Goal: Information Seeking & Learning: Compare options

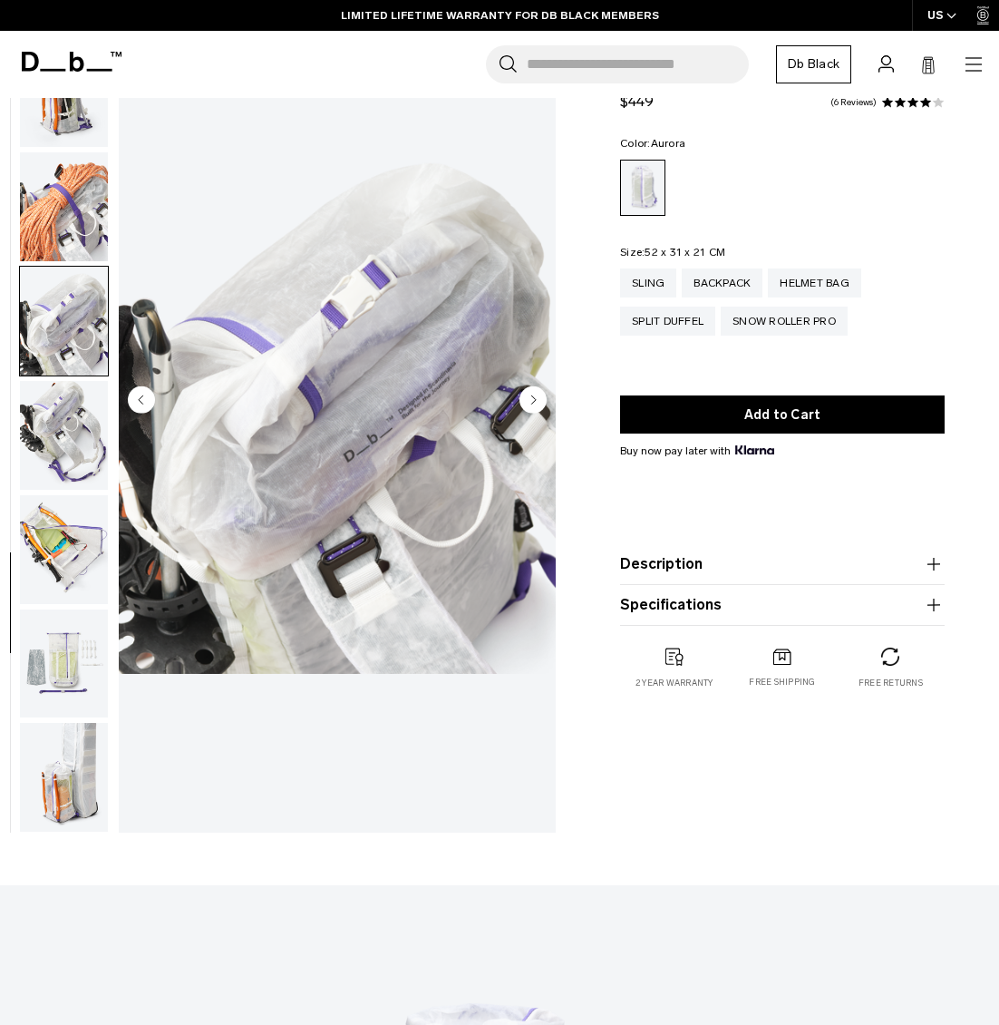
scroll to position [182, 0]
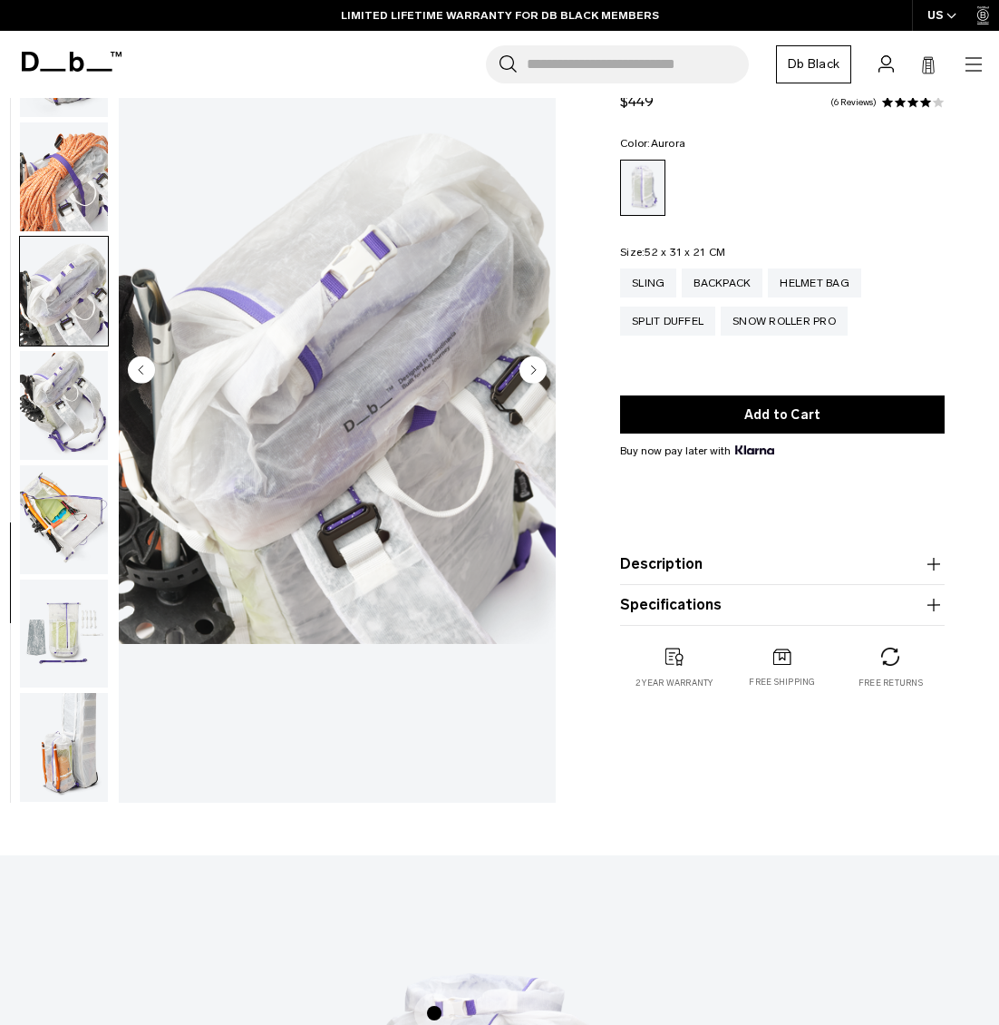
click at [537, 369] on circle "Next slide" at bounding box center [533, 369] width 27 height 27
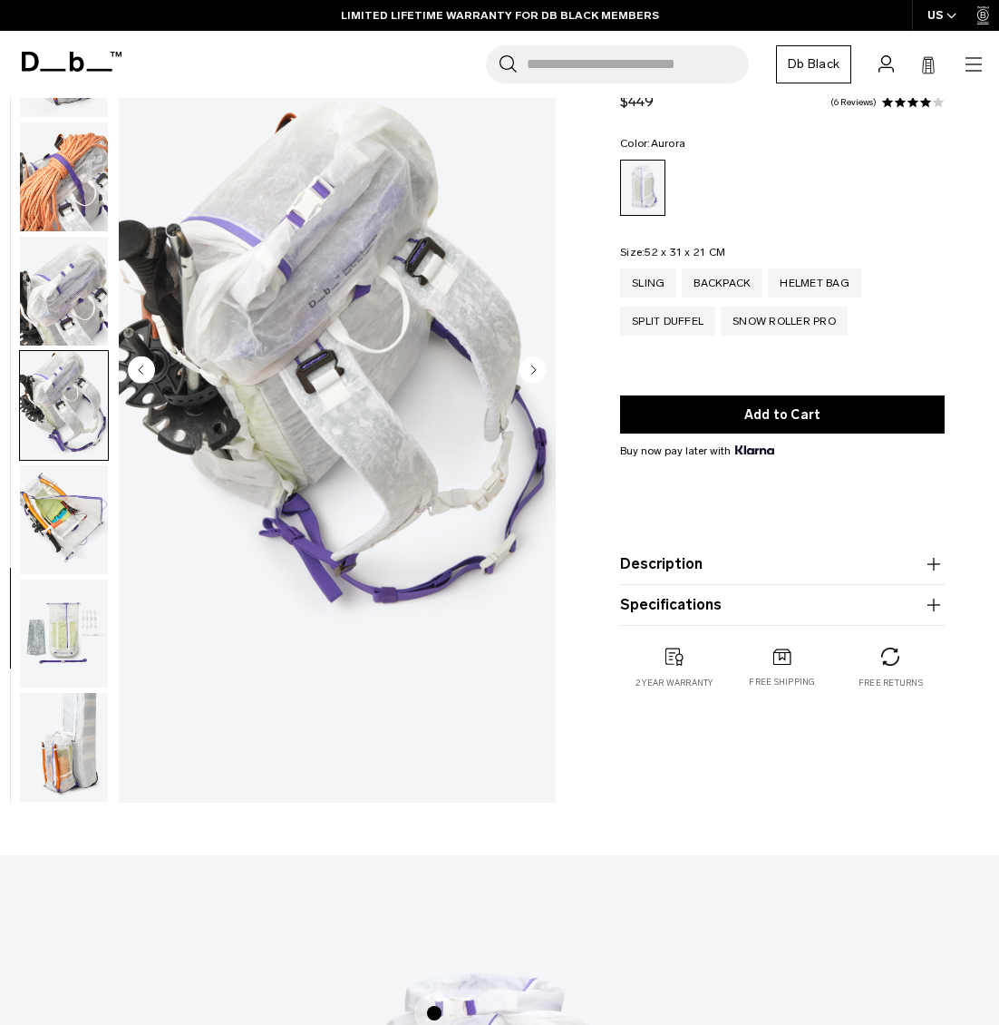
click at [537, 369] on circle "Next slide" at bounding box center [533, 369] width 27 height 27
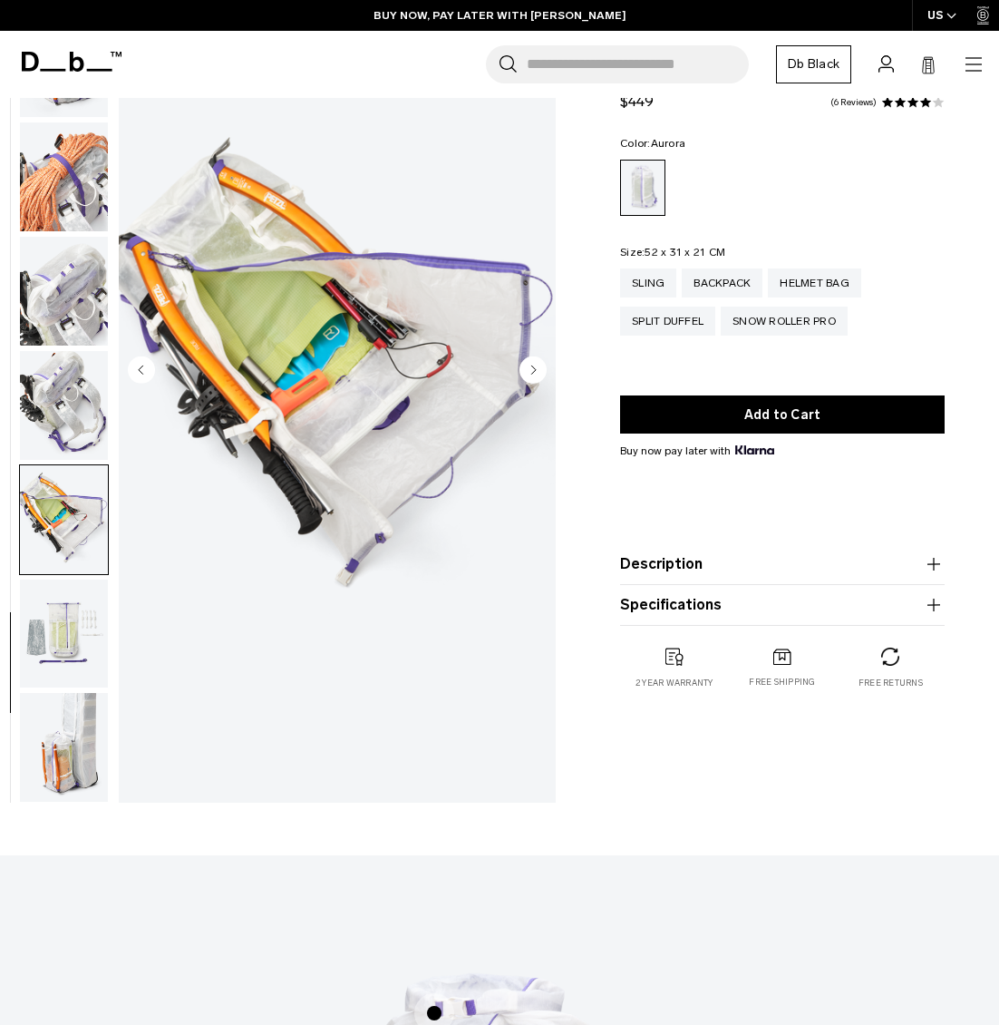
click at [537, 369] on circle "Next slide" at bounding box center [533, 369] width 27 height 27
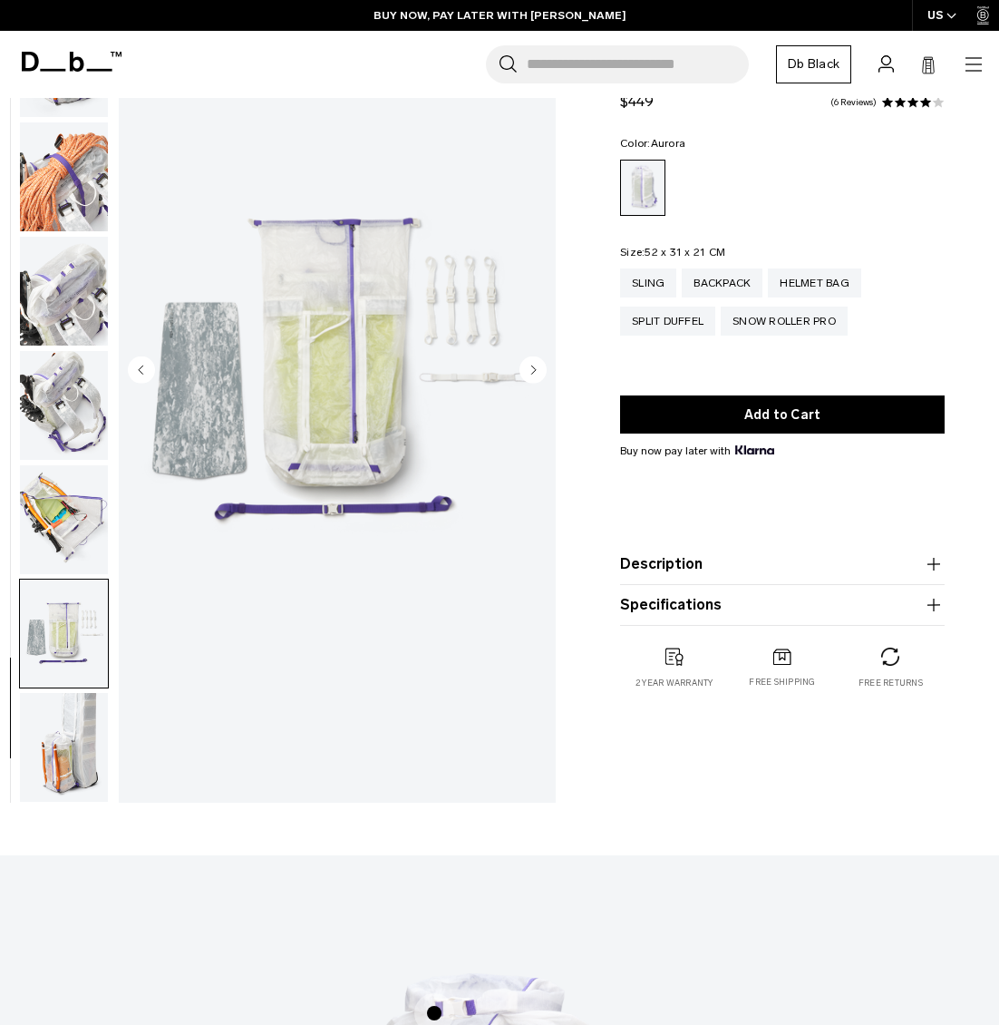
click at [537, 369] on circle "Next slide" at bounding box center [533, 369] width 27 height 27
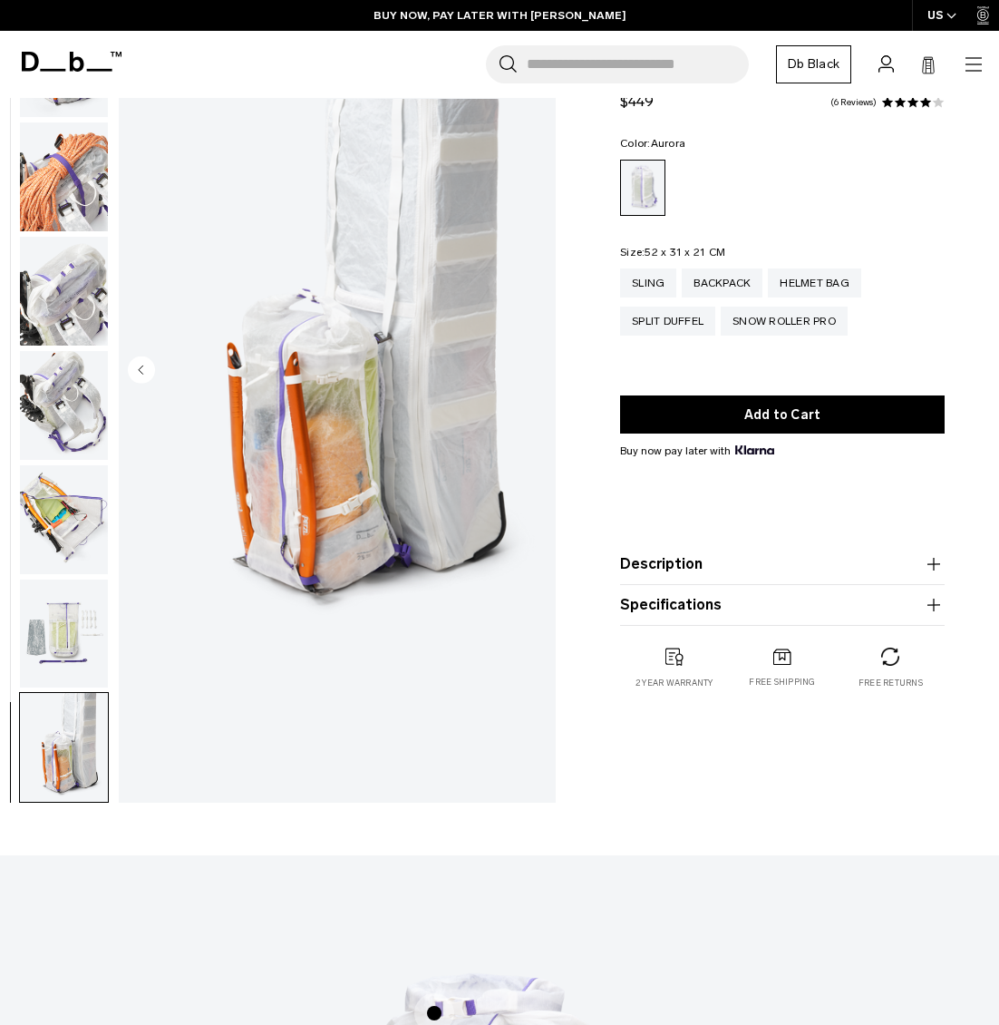
click at [537, 369] on img "18 / 18" at bounding box center [337, 372] width 437 height 546
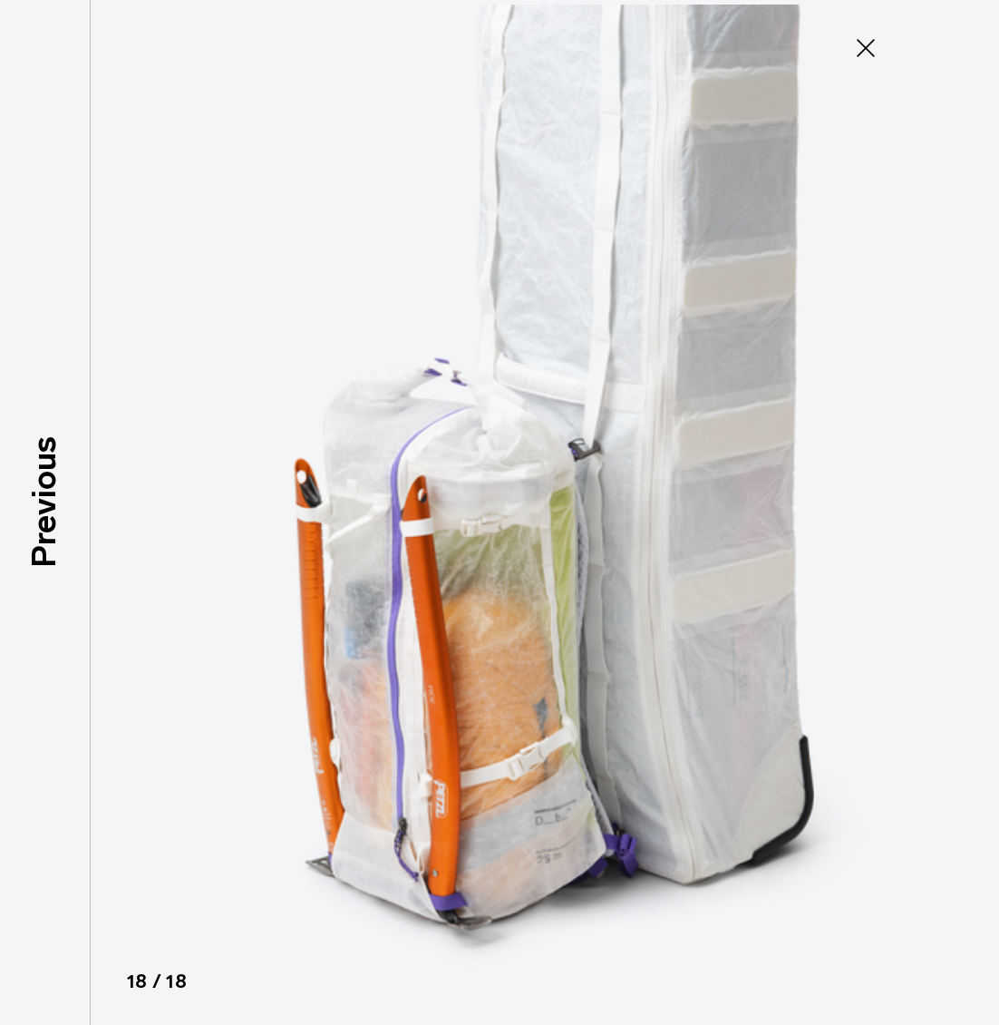
click at [537, 369] on img at bounding box center [500, 512] width 816 height 1025
click at [851, 48] on button "Close" at bounding box center [866, 48] width 60 height 38
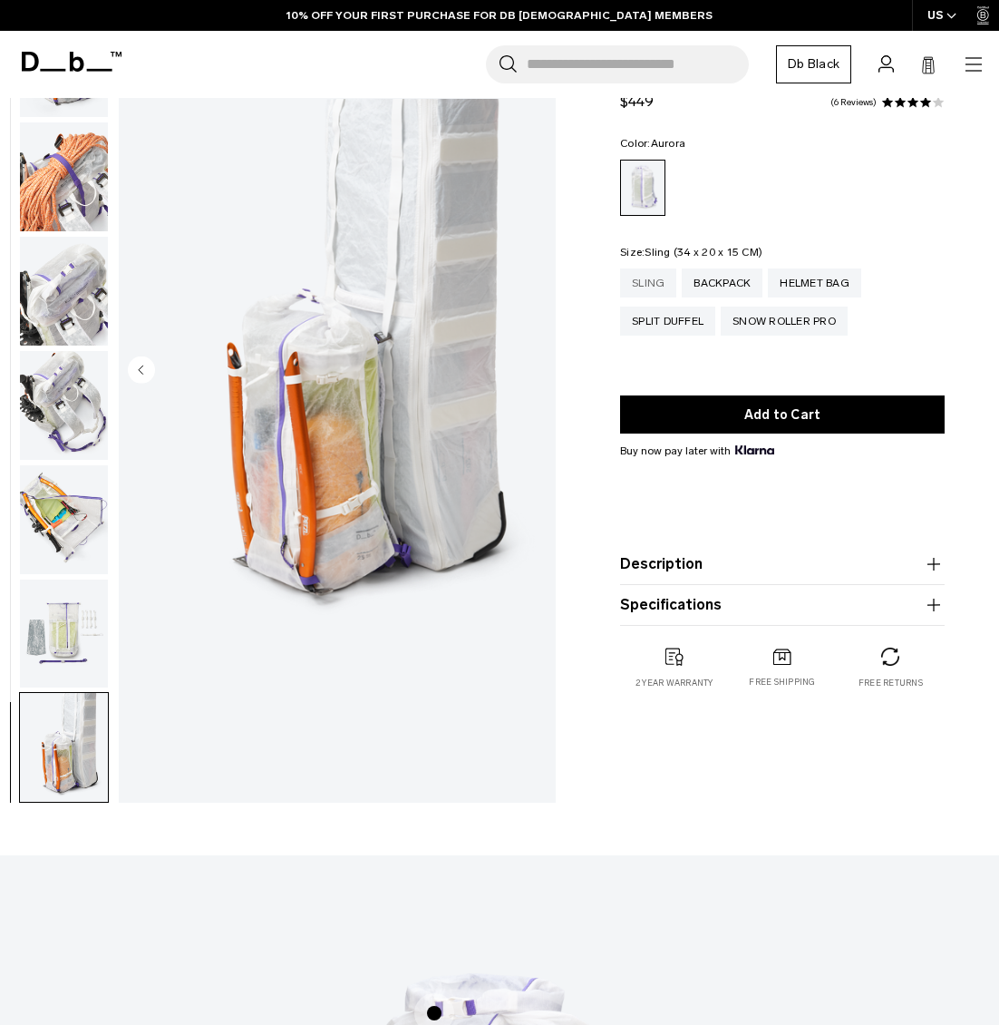
click at [661, 287] on div "Sling" at bounding box center [648, 282] width 56 height 29
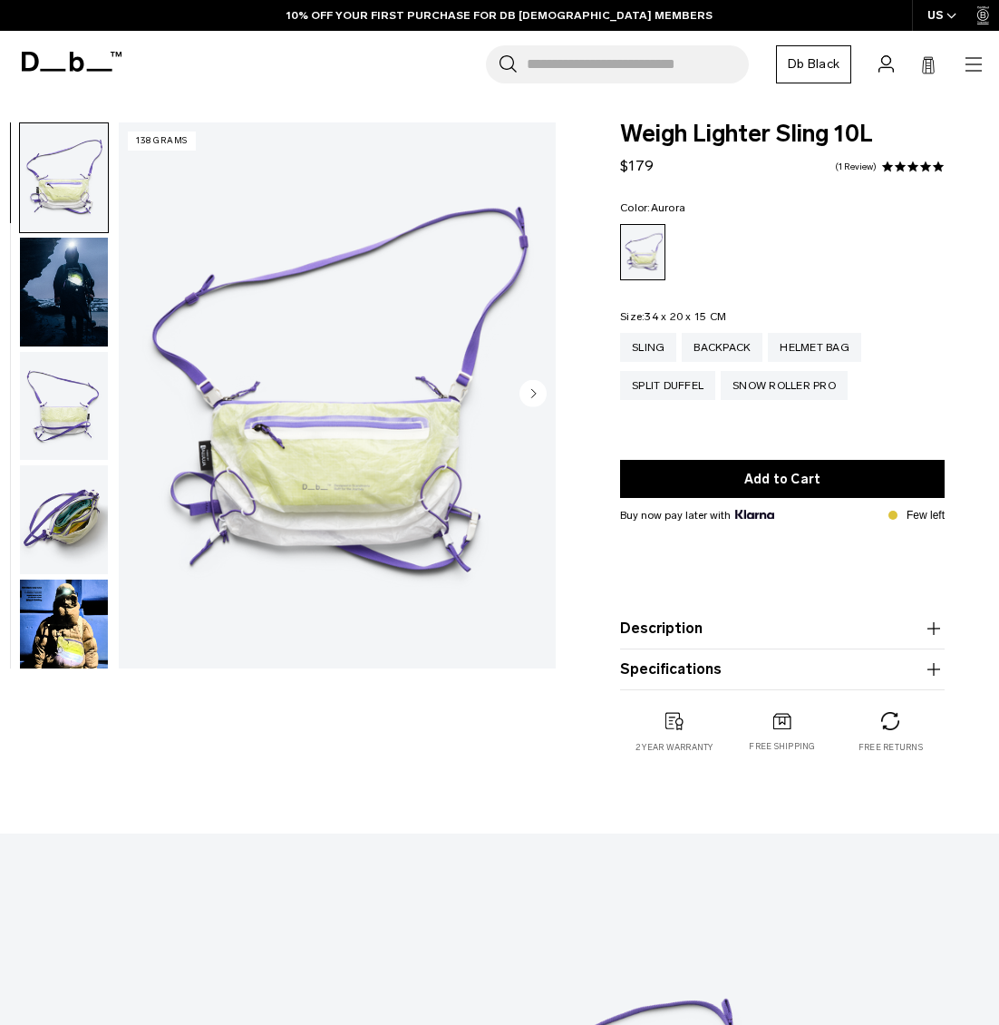
click at [76, 518] on img "button" at bounding box center [64, 519] width 88 height 109
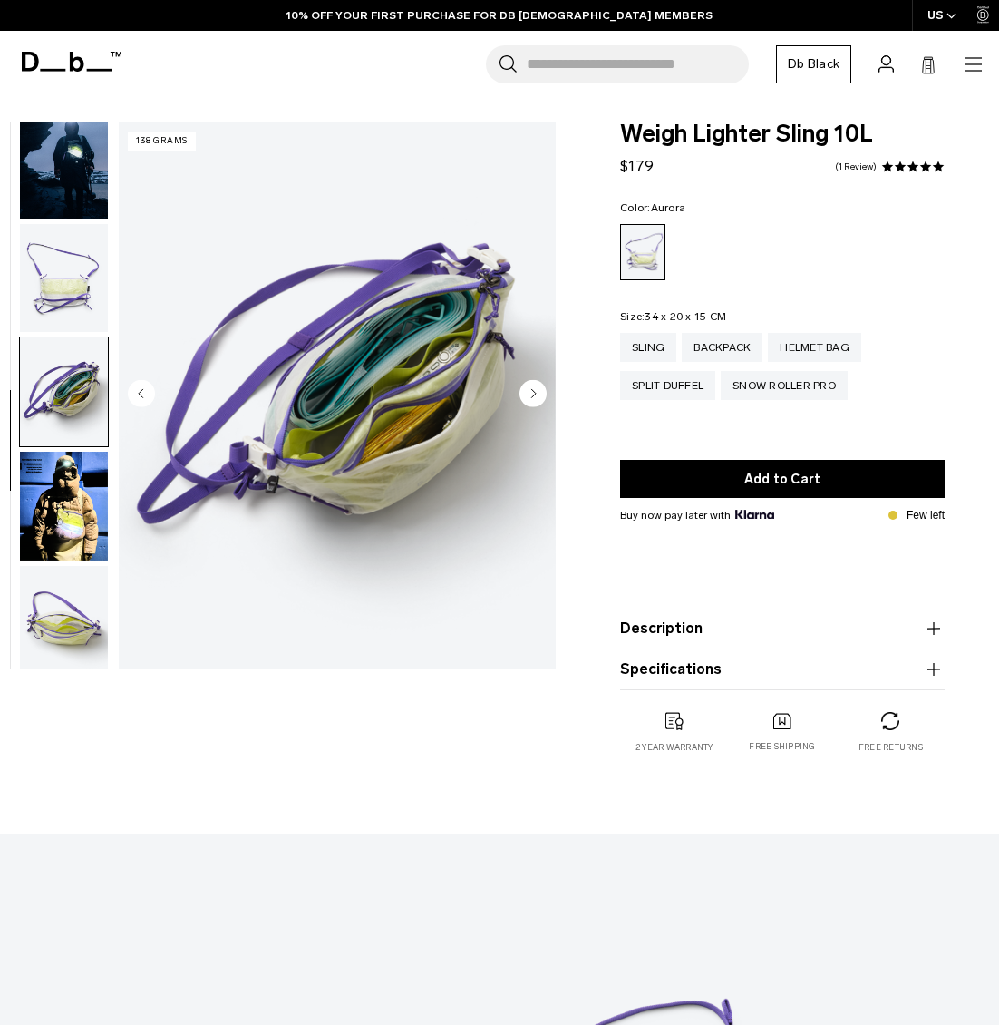
scroll to position [141, 0]
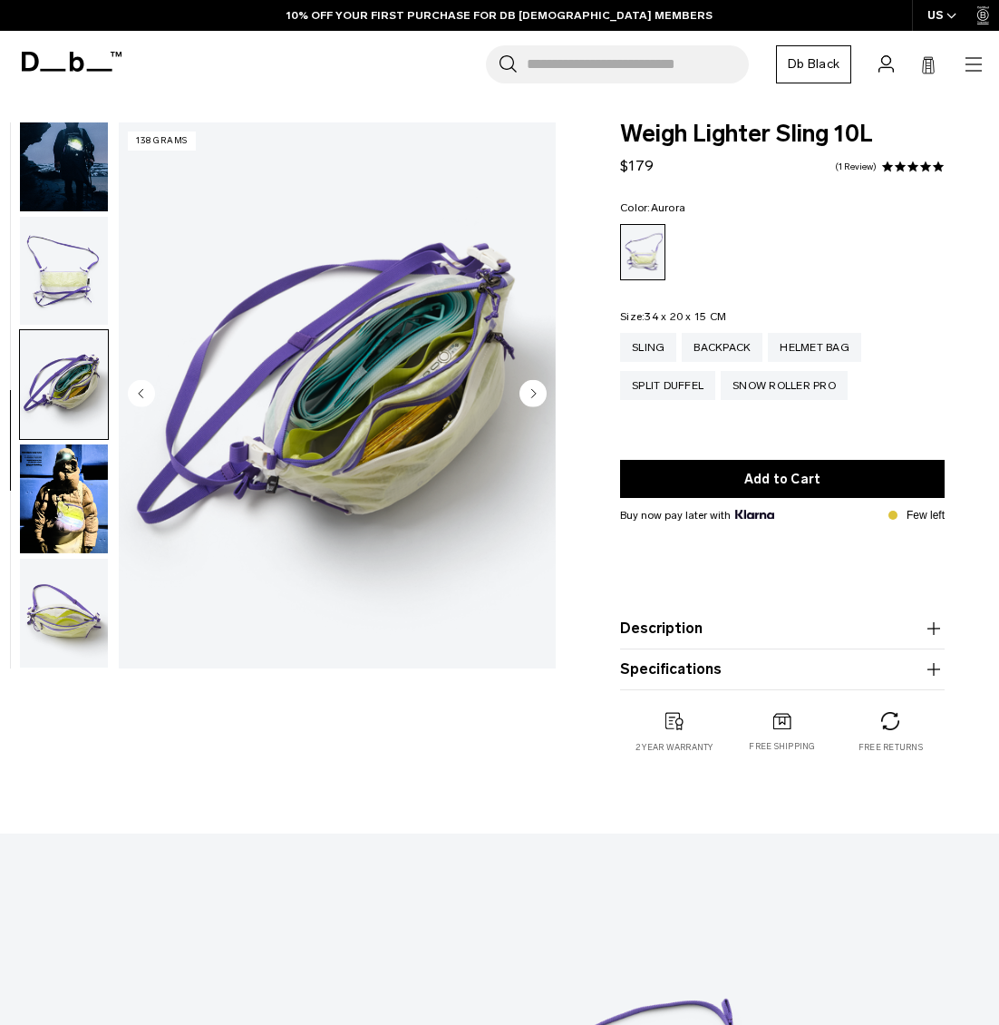
click at [69, 512] on img "button" at bounding box center [64, 498] width 88 height 109
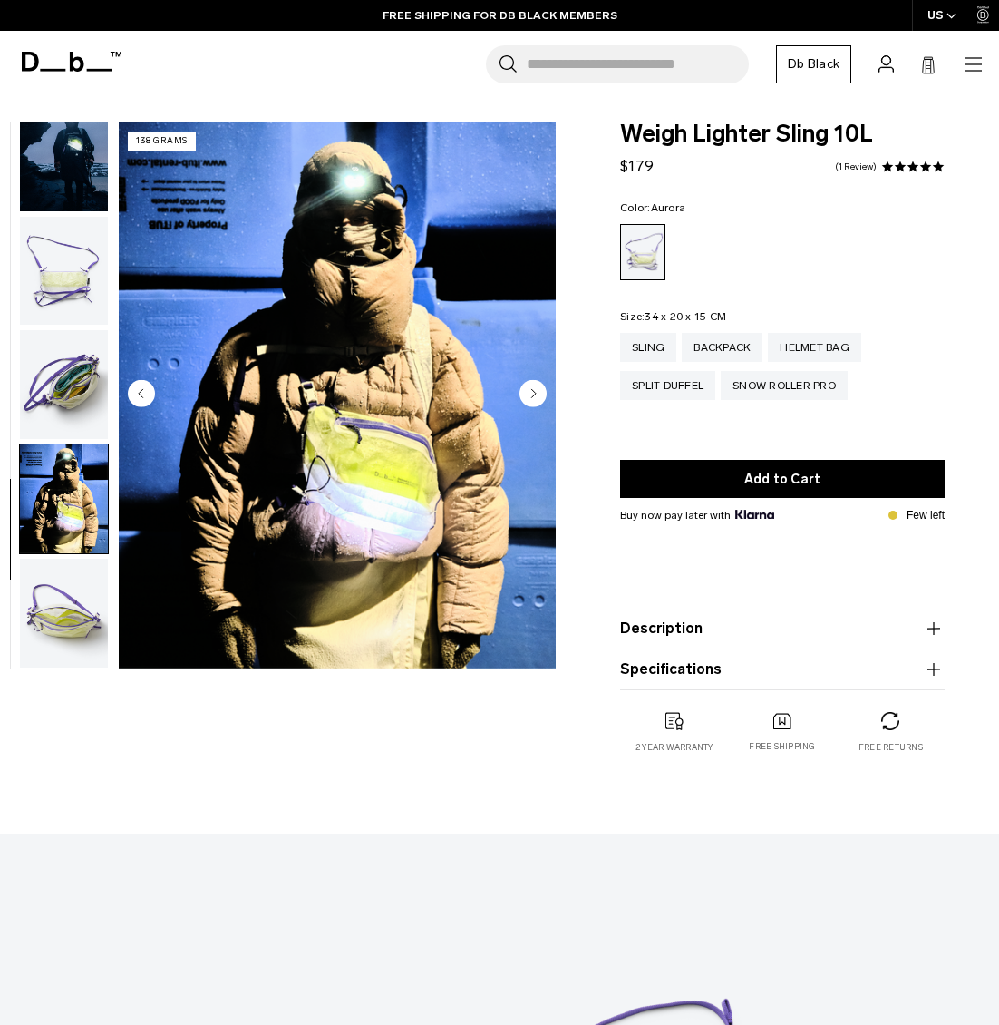
click at [73, 564] on img "button" at bounding box center [64, 613] width 88 height 109
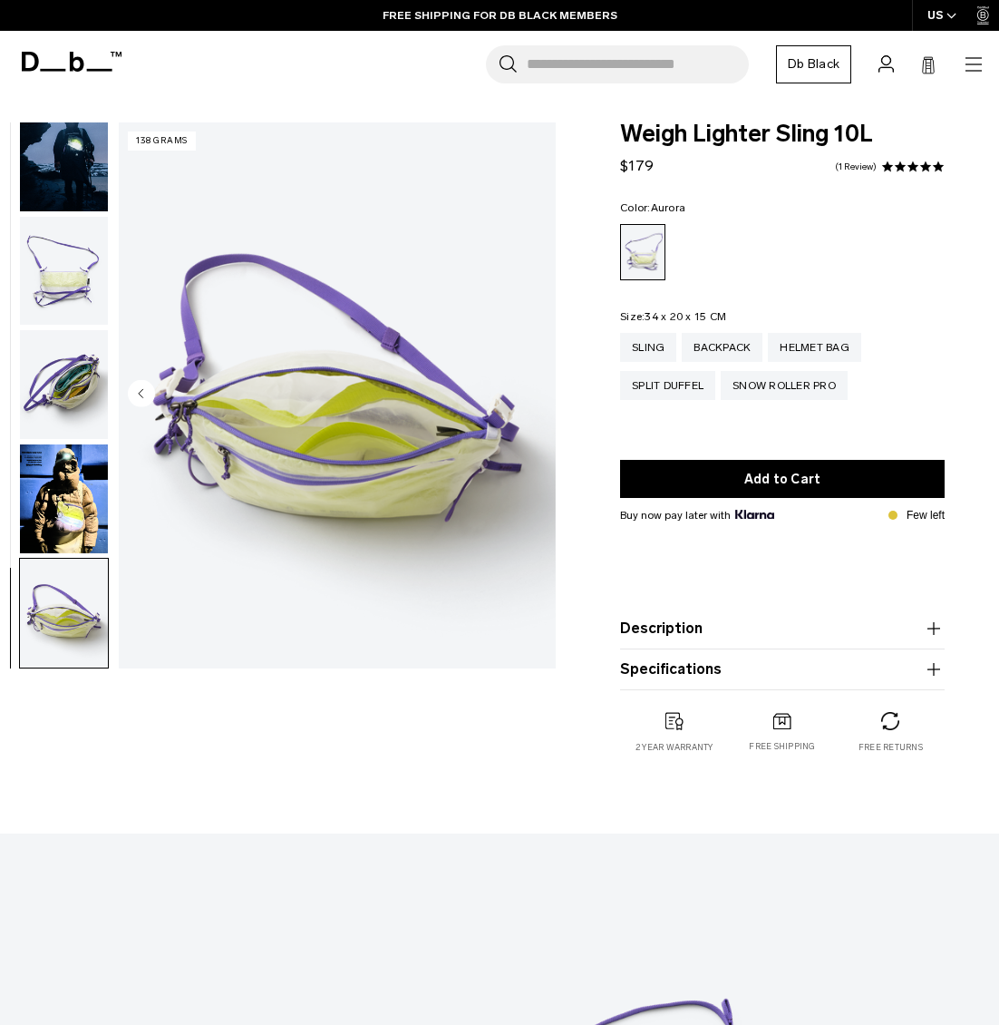
click at [76, 167] on img "button" at bounding box center [64, 156] width 88 height 109
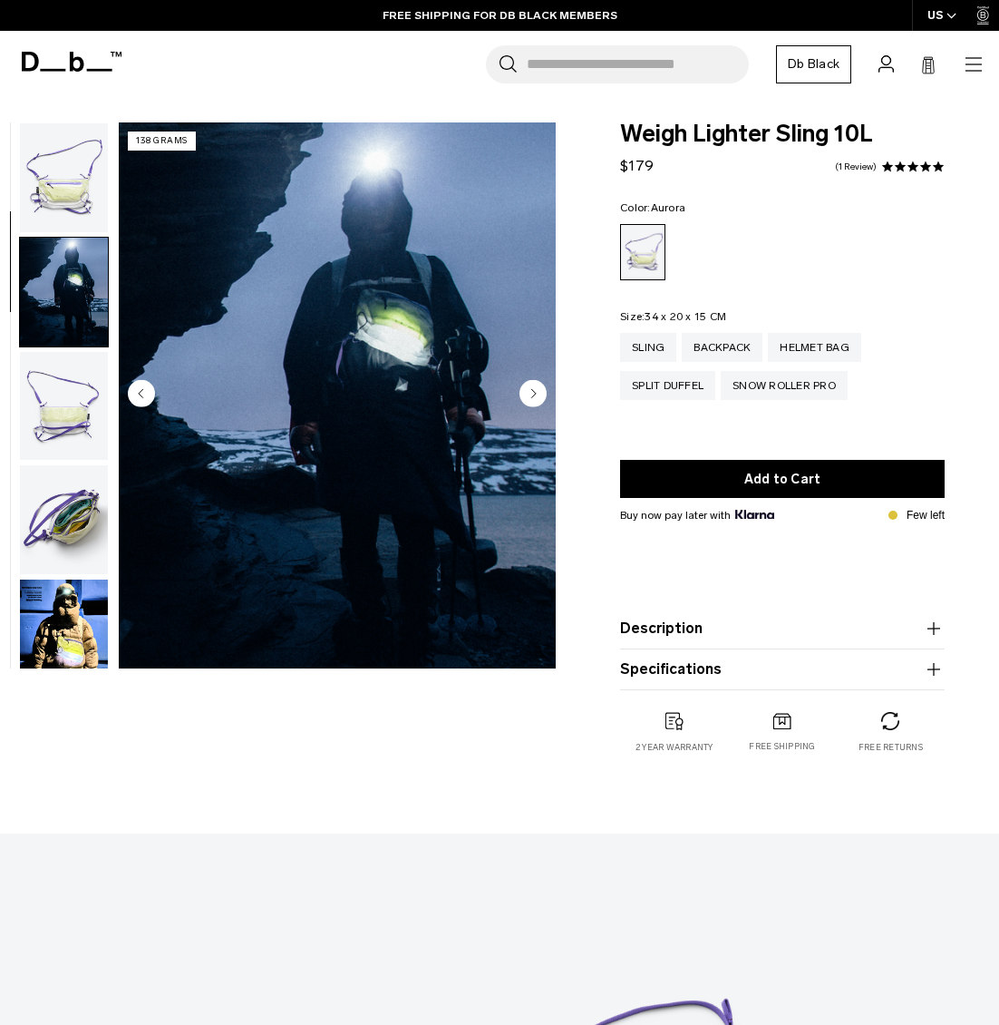
scroll to position [0, 0]
click at [88, 214] on img "button" at bounding box center [64, 177] width 88 height 109
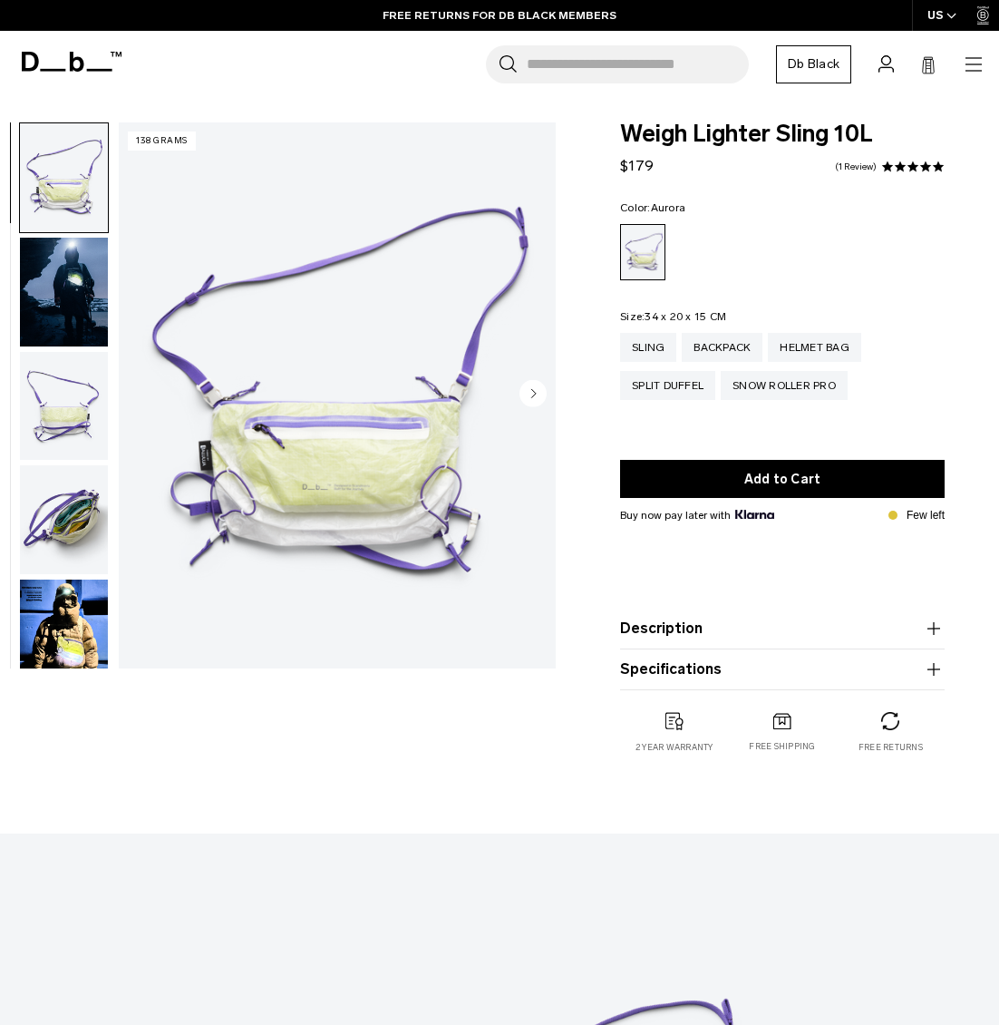
click at [87, 313] on img "button" at bounding box center [64, 292] width 88 height 109
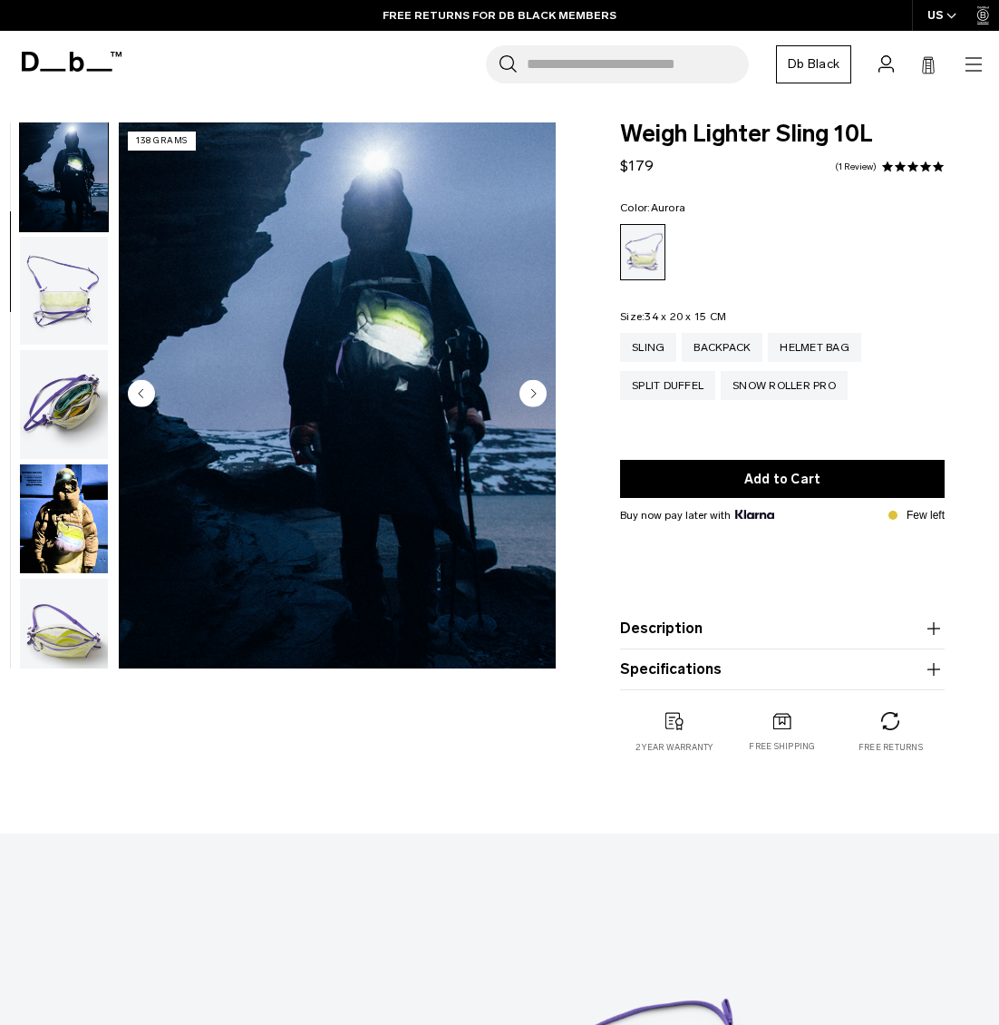
click at [62, 299] on img "button" at bounding box center [64, 291] width 88 height 109
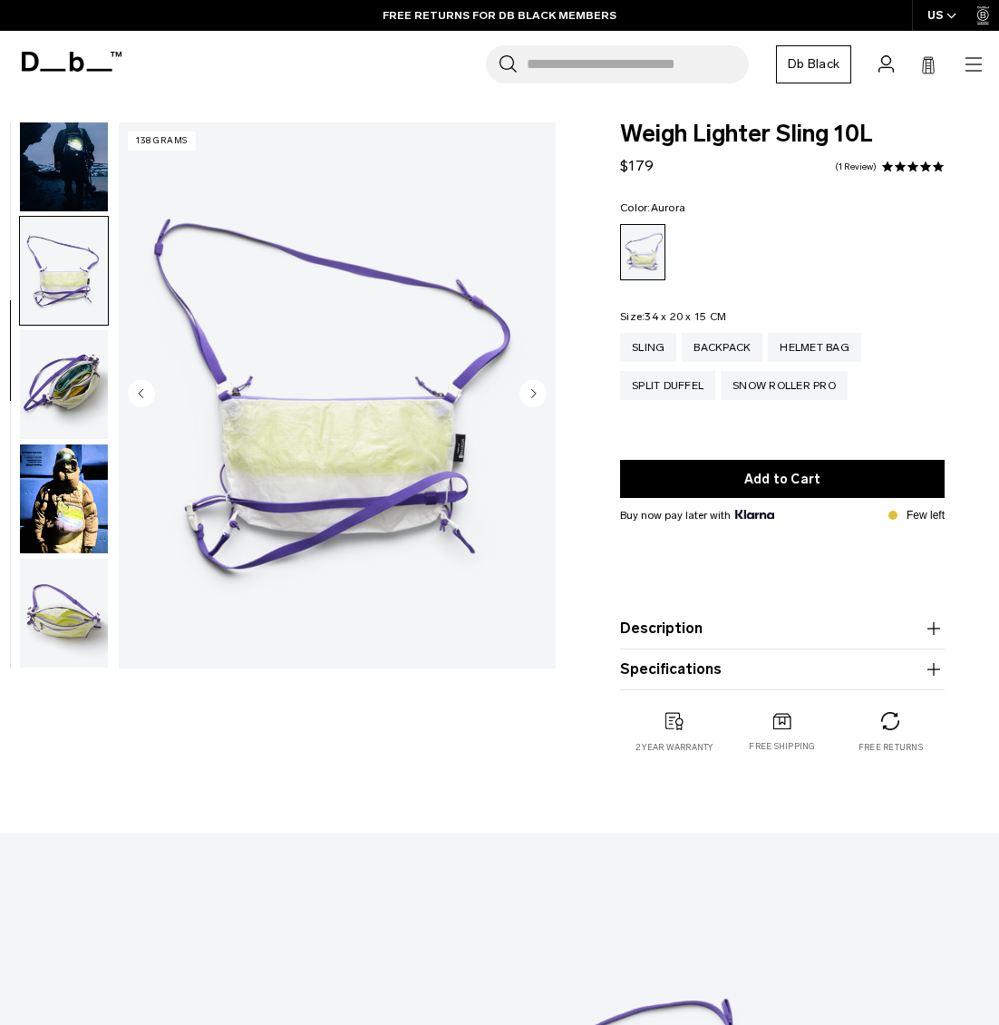
click at [57, 402] on img "button" at bounding box center [64, 384] width 88 height 109
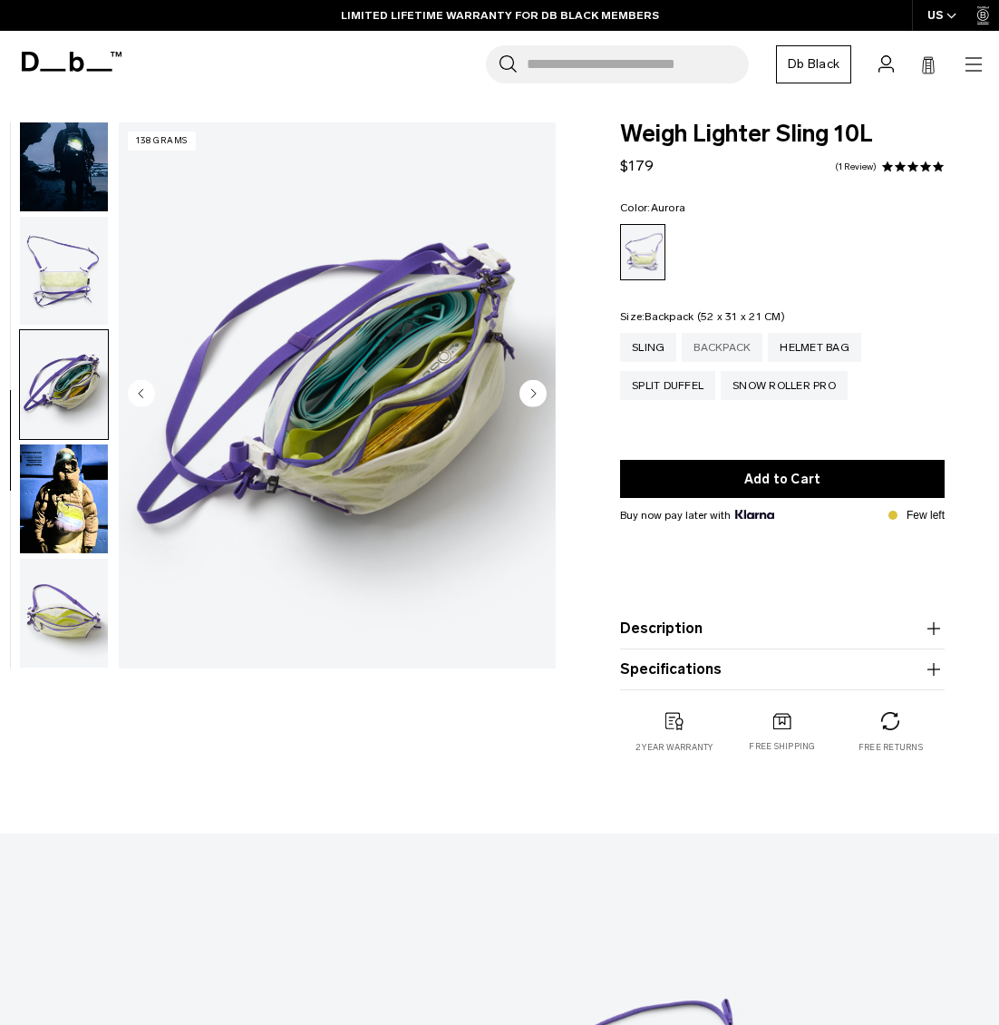
click at [737, 351] on div "Backpack" at bounding box center [722, 347] width 81 height 29
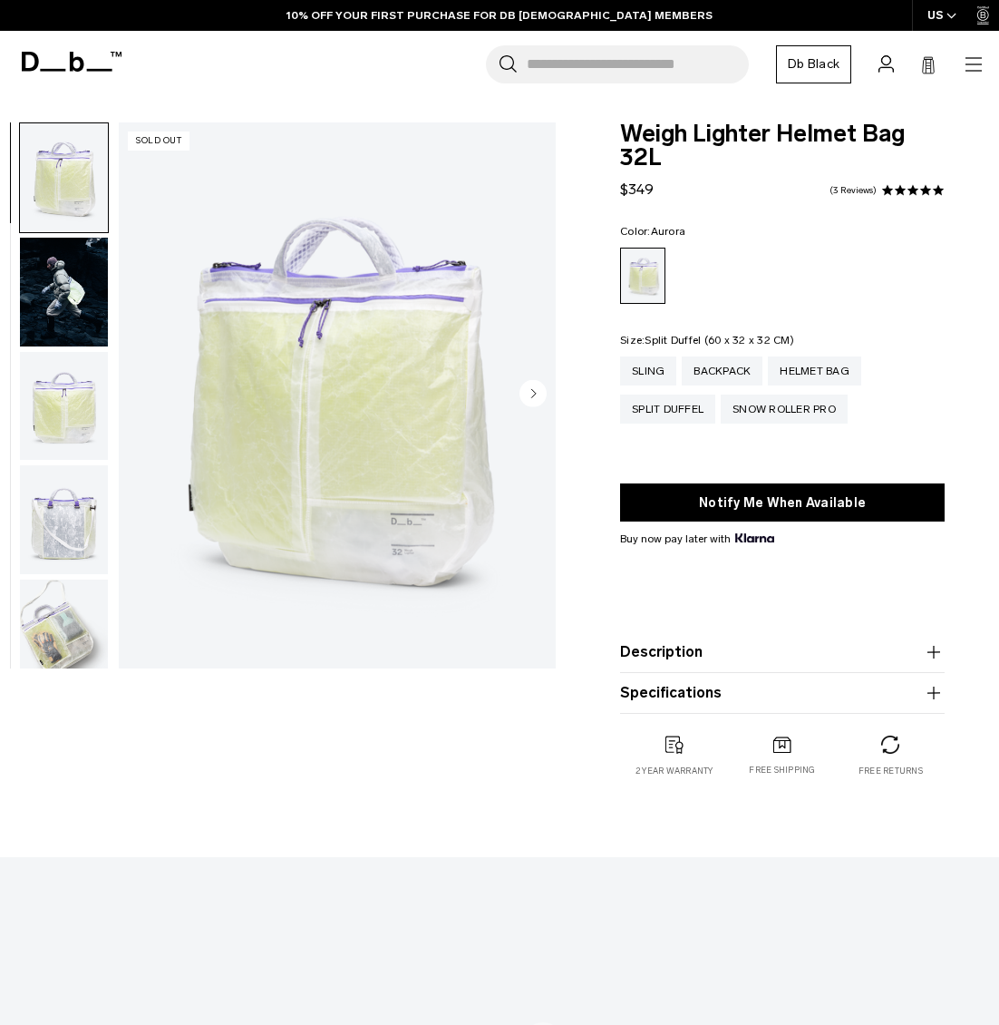
click at [669, 419] on div "Split Duffel" at bounding box center [667, 409] width 95 height 29
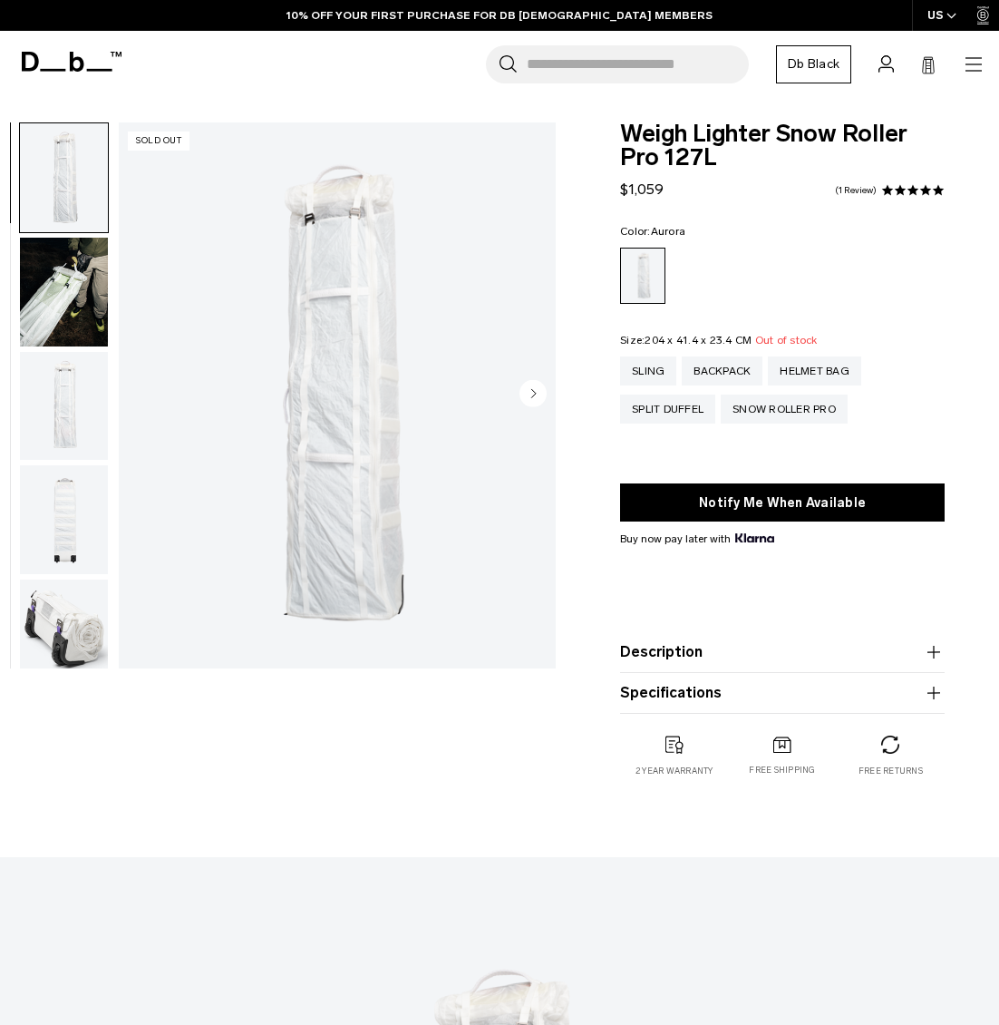
click at [94, 619] on img "button" at bounding box center [64, 634] width 88 height 109
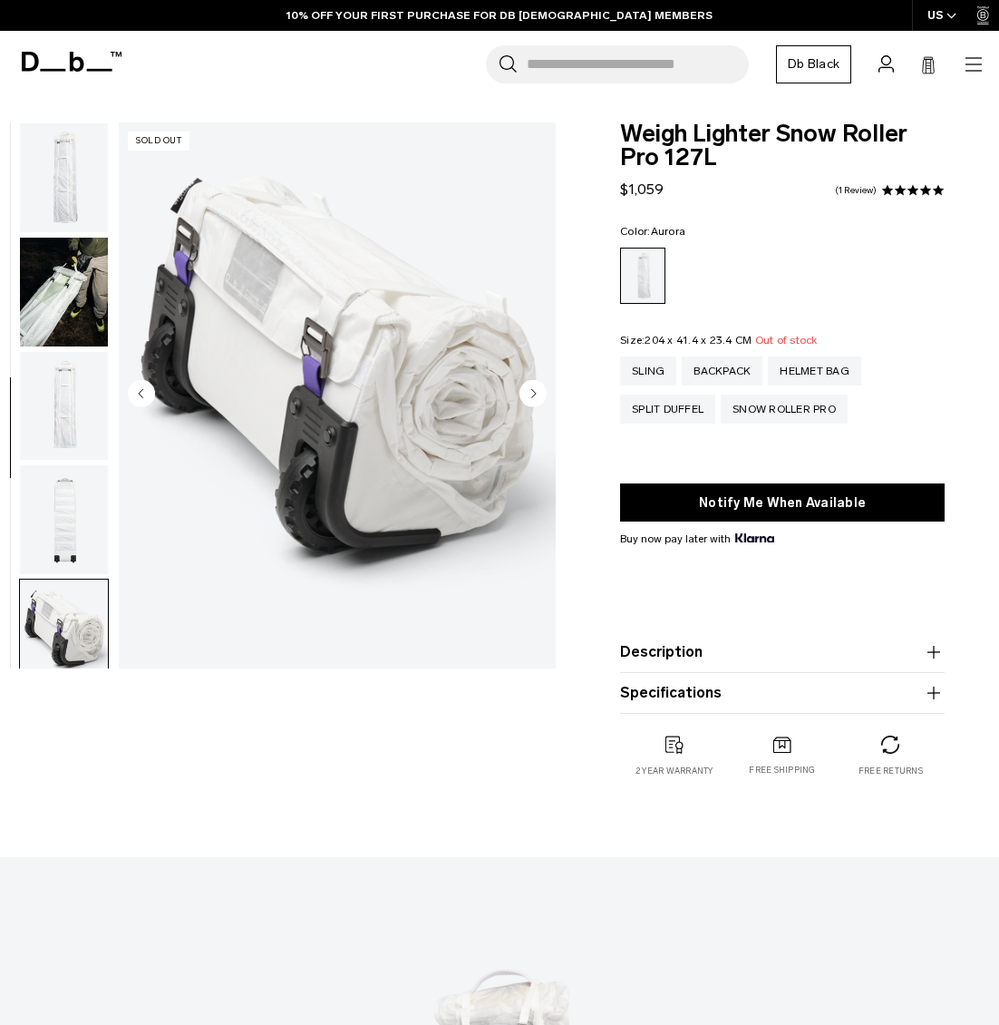
scroll to position [370, 0]
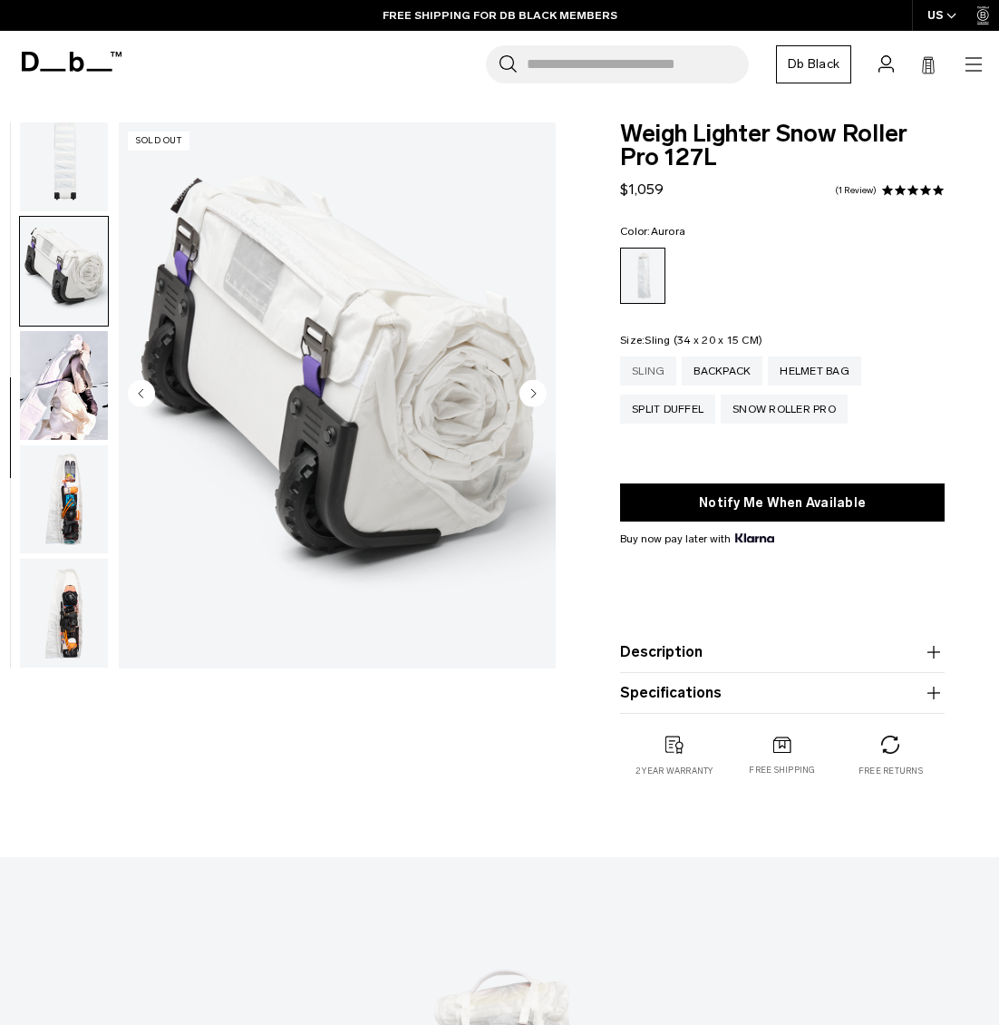
click at [659, 374] on div "Sling" at bounding box center [648, 370] width 56 height 29
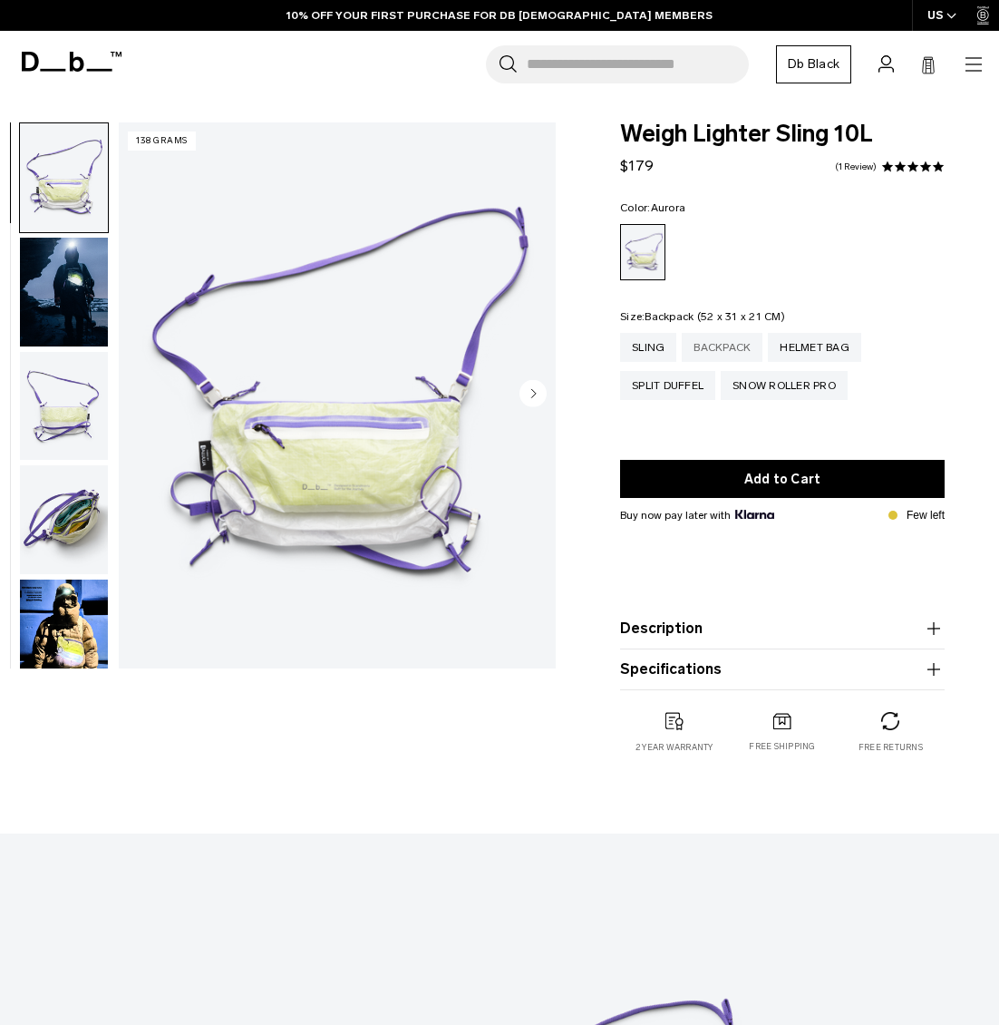
click at [716, 346] on div "Backpack" at bounding box center [722, 347] width 81 height 29
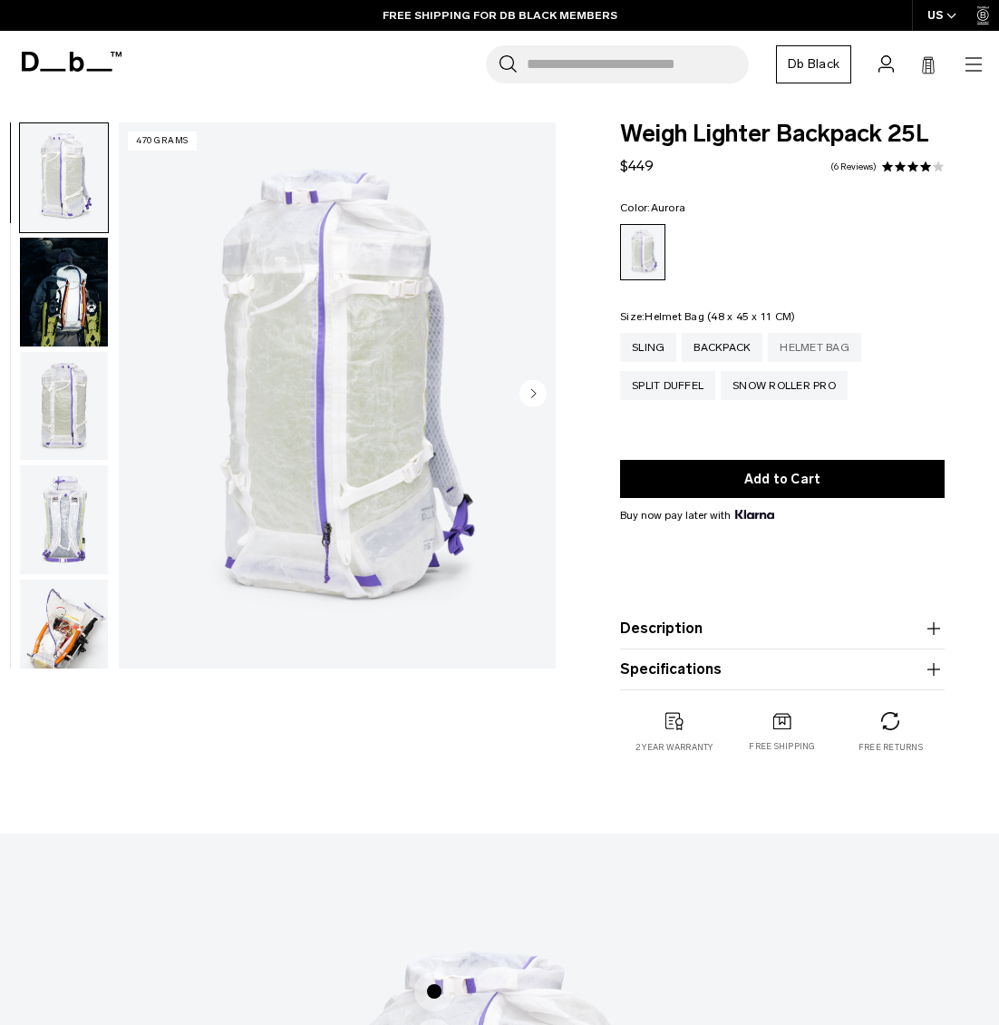
click at [812, 344] on div "Helmet Bag" at bounding box center [814, 347] width 93 height 29
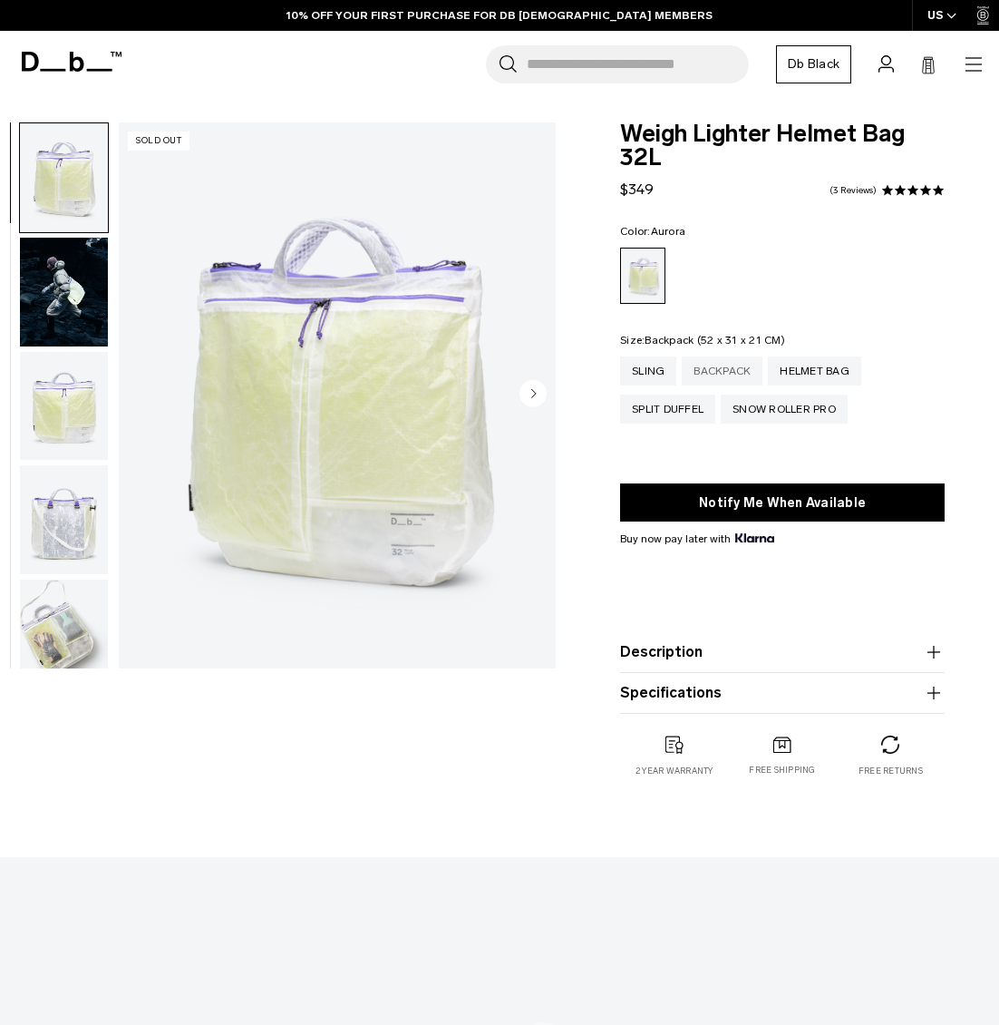
click at [728, 363] on div "Backpack" at bounding box center [722, 370] width 81 height 29
drag, startPoint x: 622, startPoint y: 128, endPoint x: 926, endPoint y: 122, distance: 303.9
click at [926, 122] on body "Skip to content BUY NOW, PAY LATER WITH [PERSON_NAME] 10% OFF YOUR FIRST PURCHA…" at bounding box center [499, 512] width 999 height 1025
copy span "Weigh Lighter Helmet Bag"
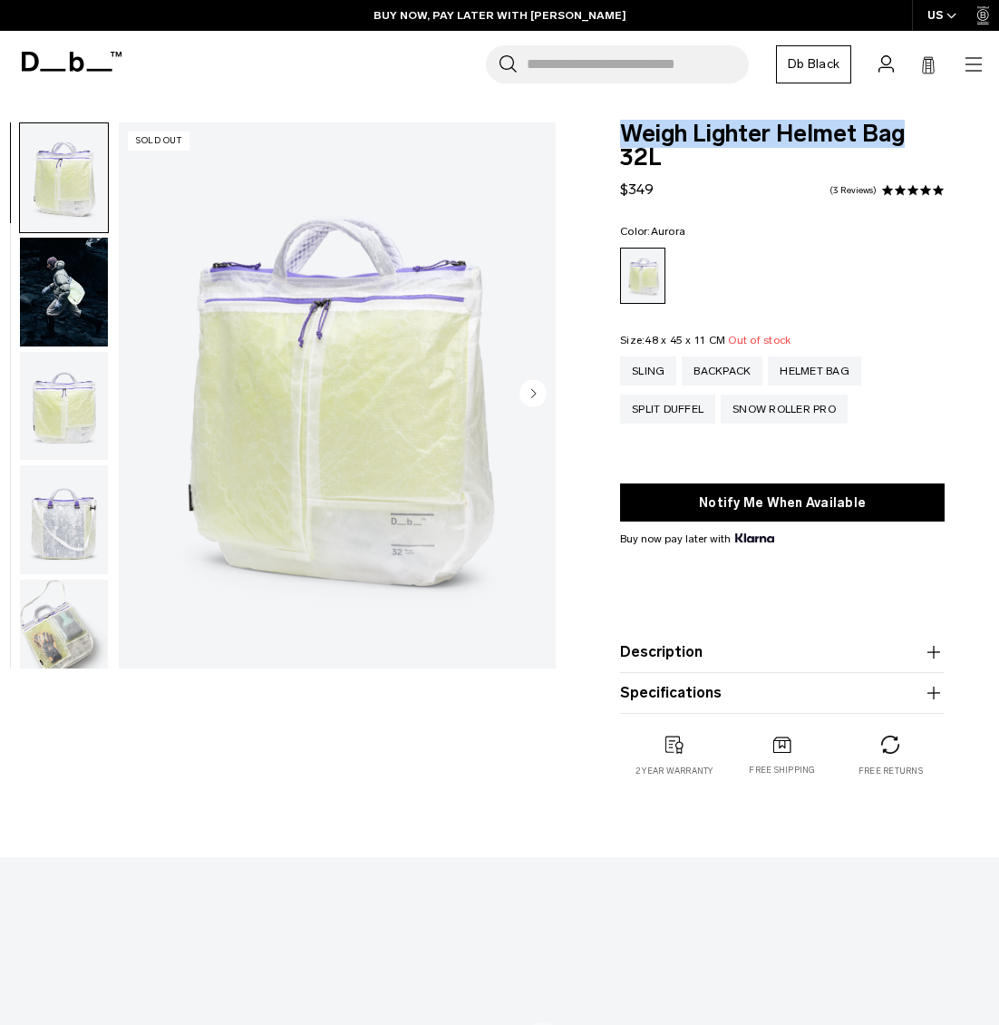
click at [50, 70] on icon at bounding box center [52, 70] width 25 height 3
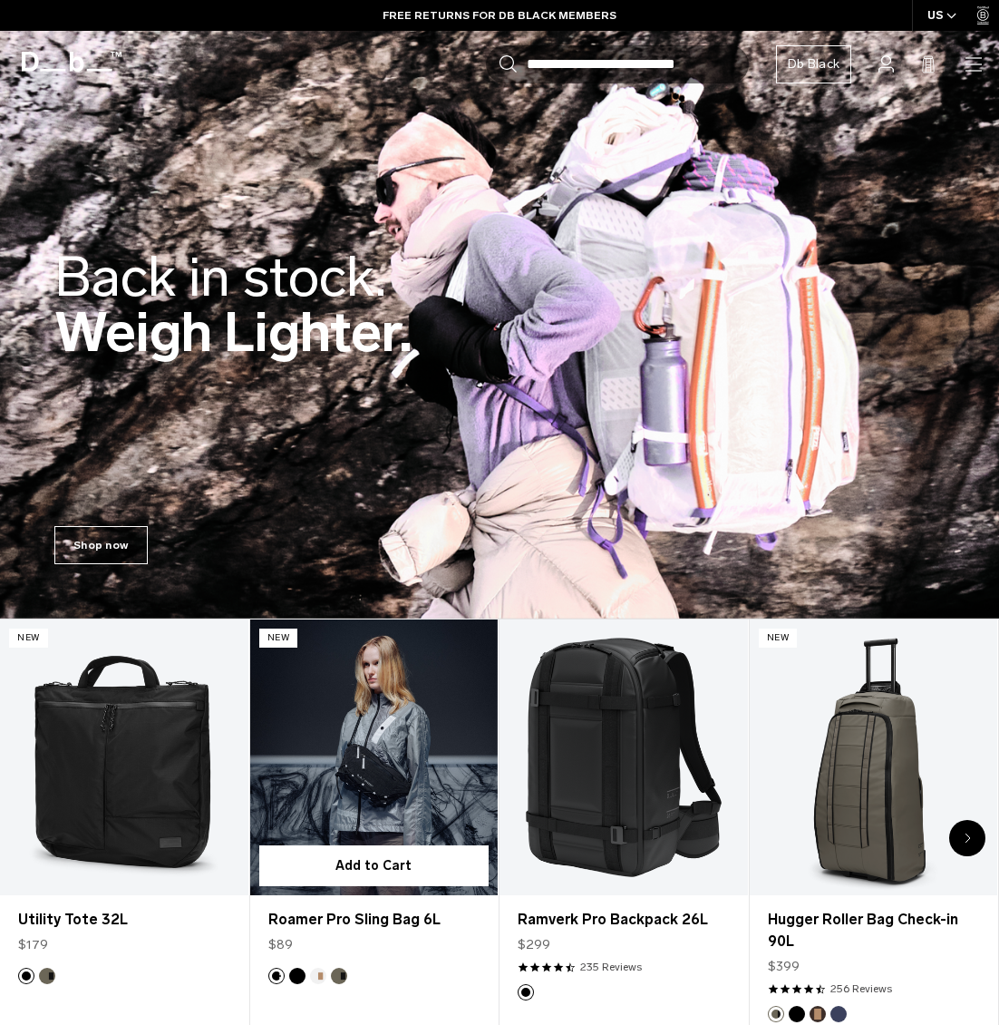
click at [395, 745] on link "Roamer Pro Sling Bag 6L" at bounding box center [374, 757] width 249 height 276
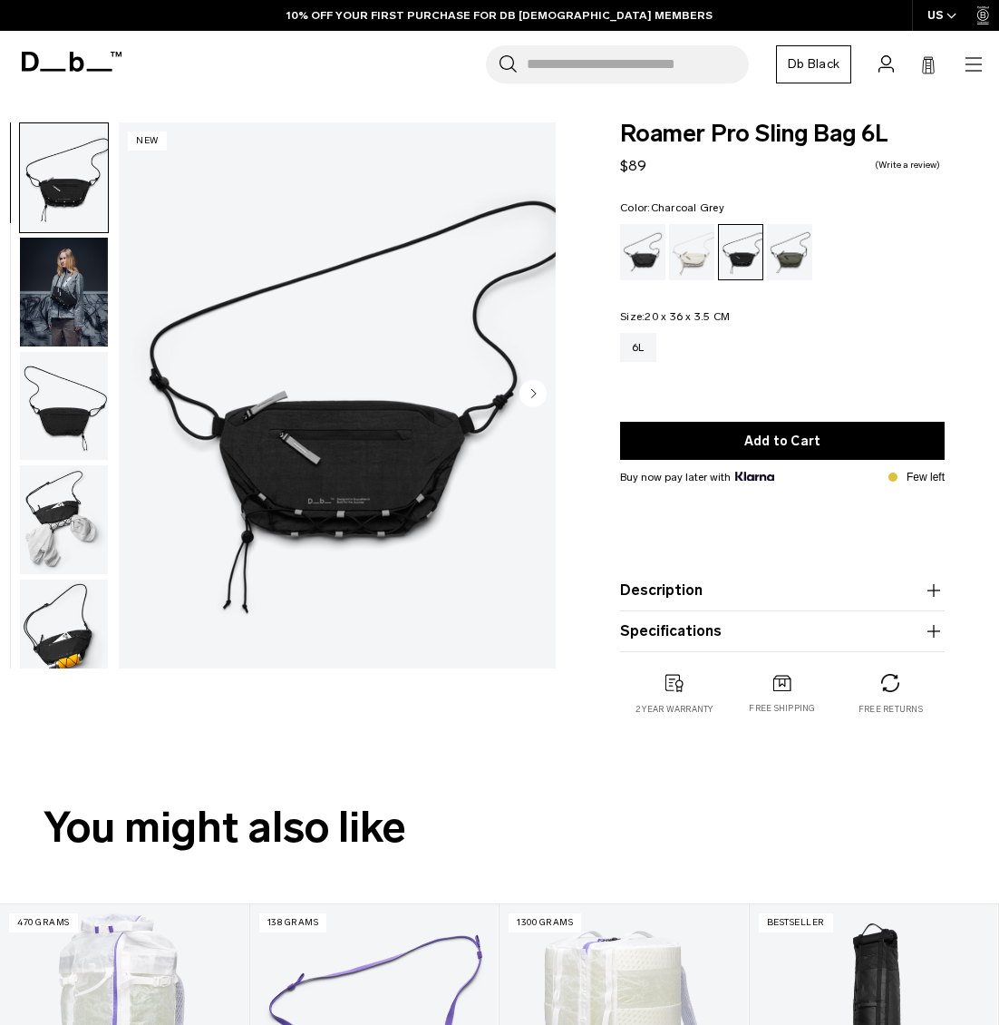
click at [396, 424] on img "1 / 7" at bounding box center [337, 395] width 437 height 546
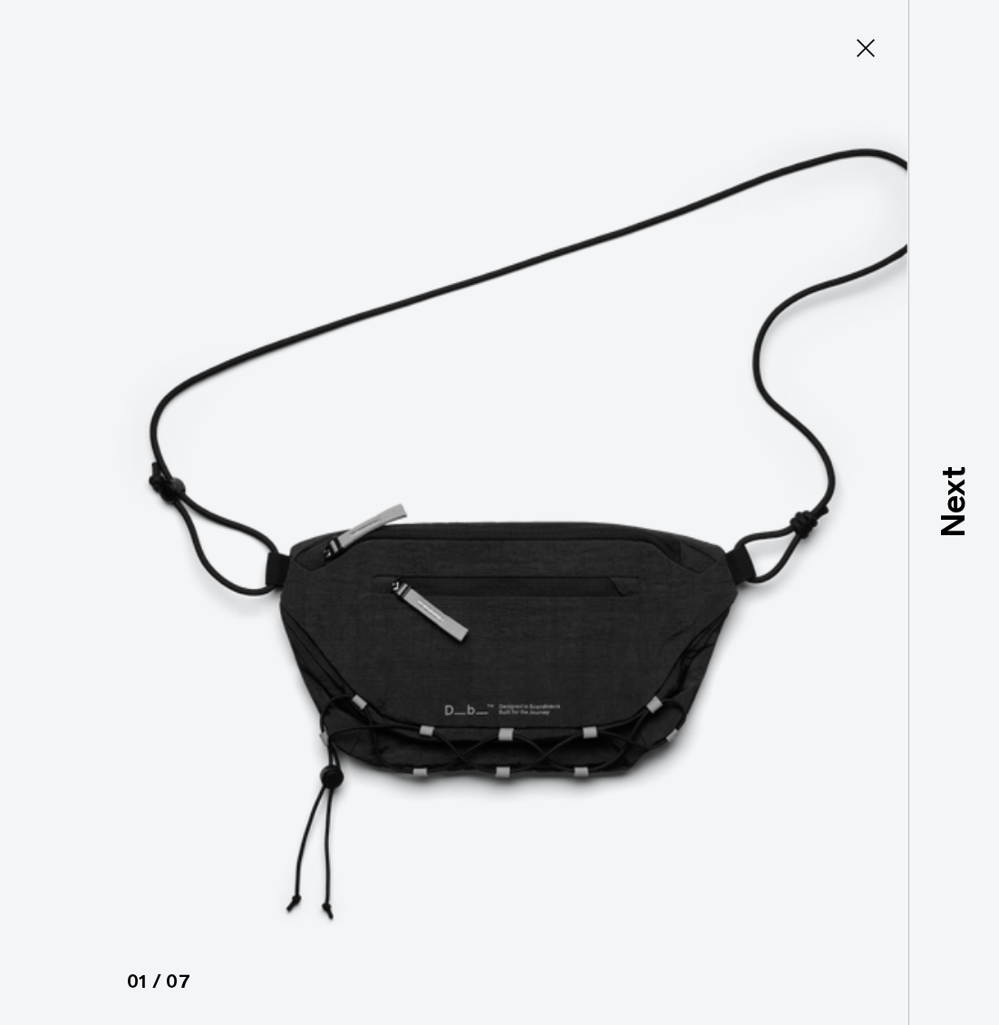
click at [593, 562] on img at bounding box center [500, 512] width 816 height 1025
click at [875, 54] on icon at bounding box center [866, 48] width 29 height 29
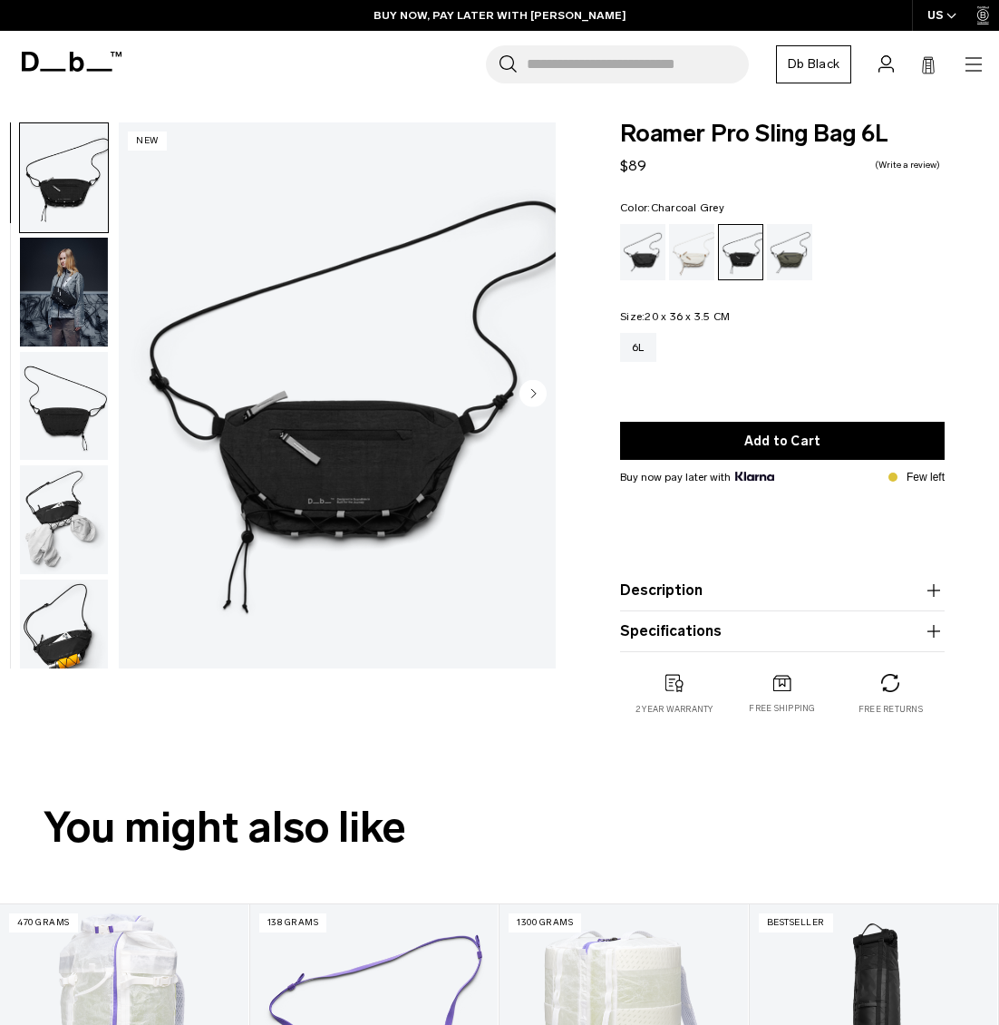
click at [33, 560] on img "button" at bounding box center [64, 519] width 88 height 109
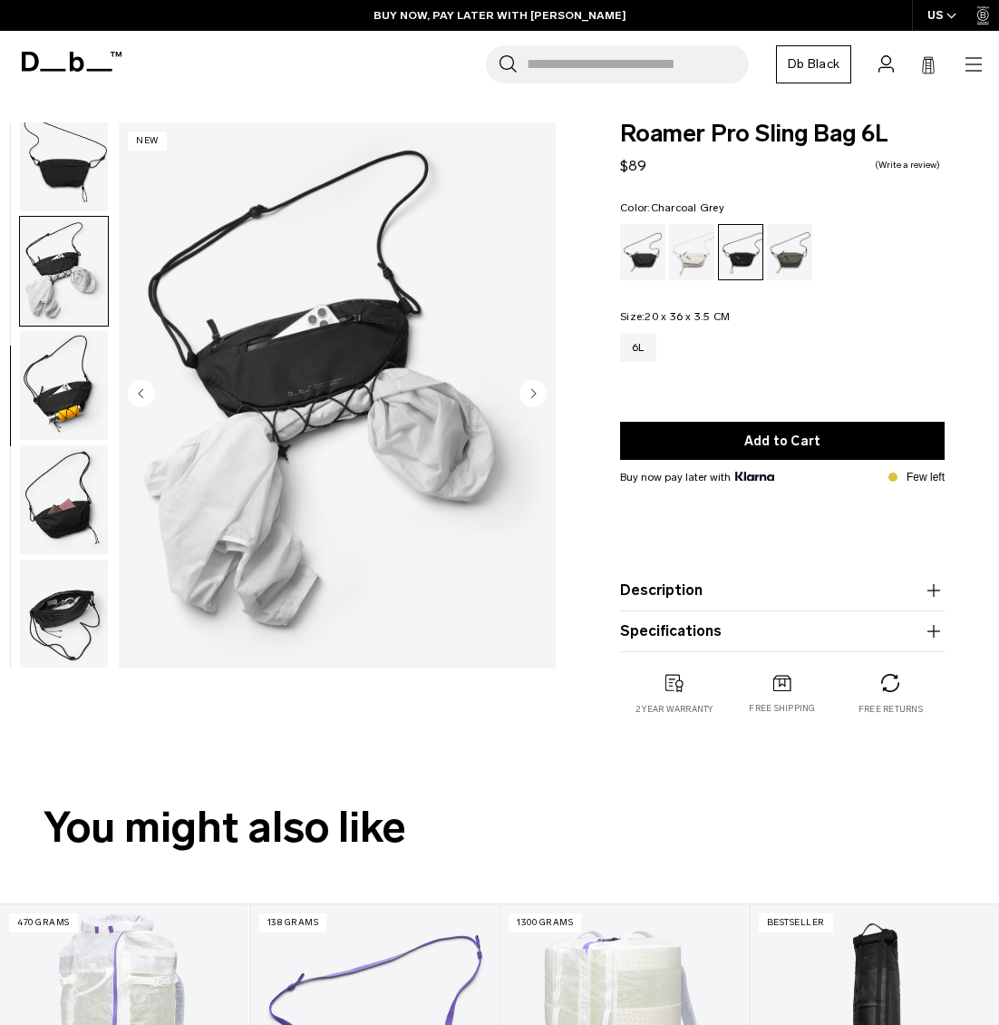
scroll to position [258, 0]
click at [44, 512] on img "button" at bounding box center [64, 499] width 88 height 109
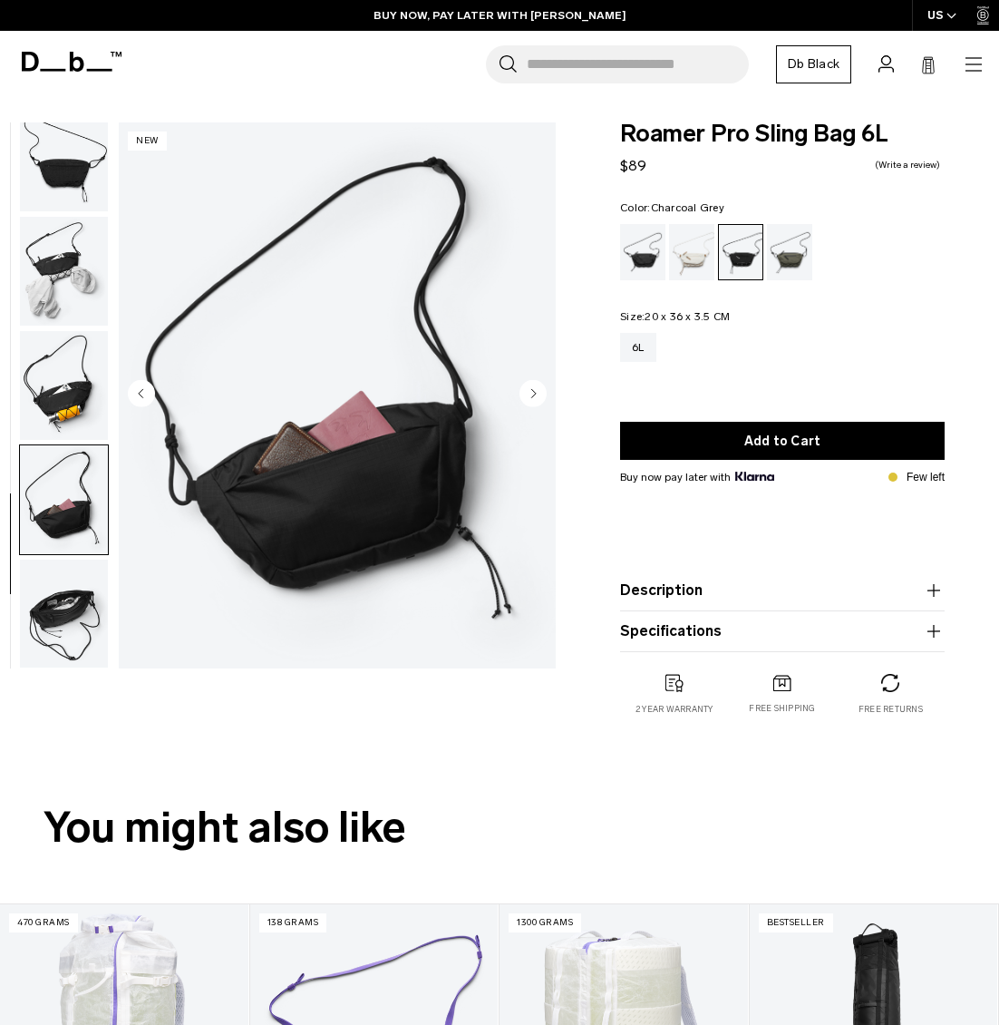
click at [55, 610] on img "button" at bounding box center [64, 614] width 88 height 109
